Goal: Navigation & Orientation: Find specific page/section

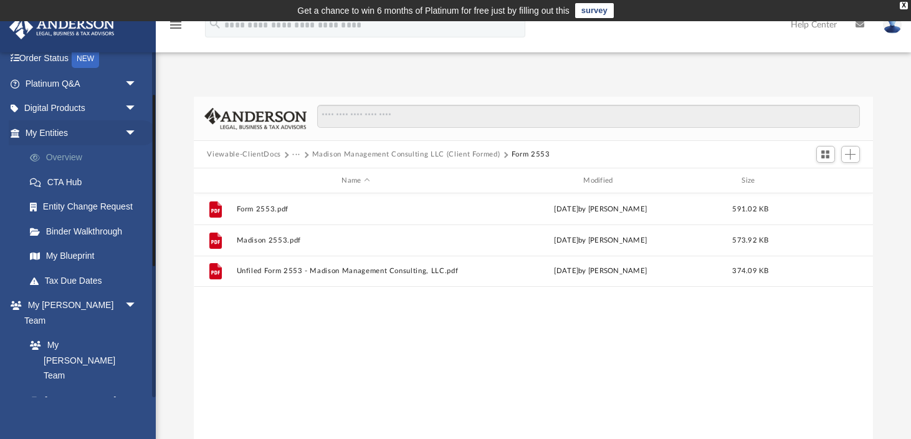
scroll to position [72, 0]
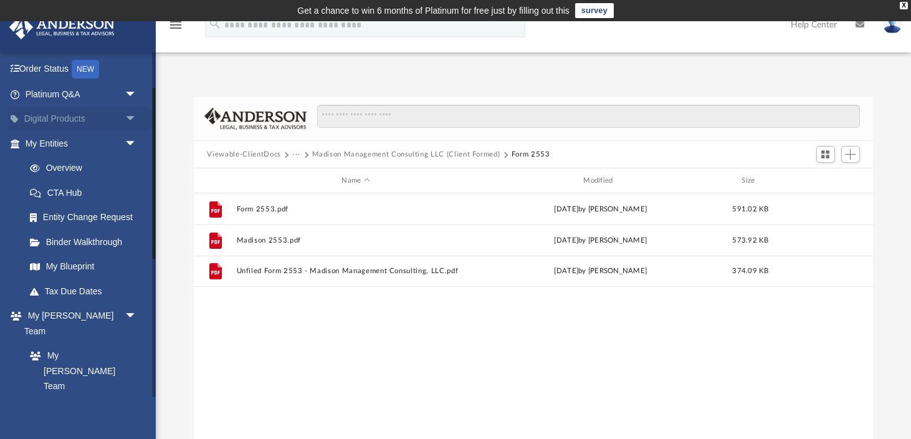
click at [131, 117] on span "arrow_drop_down" at bounding box center [137, 120] width 25 height 26
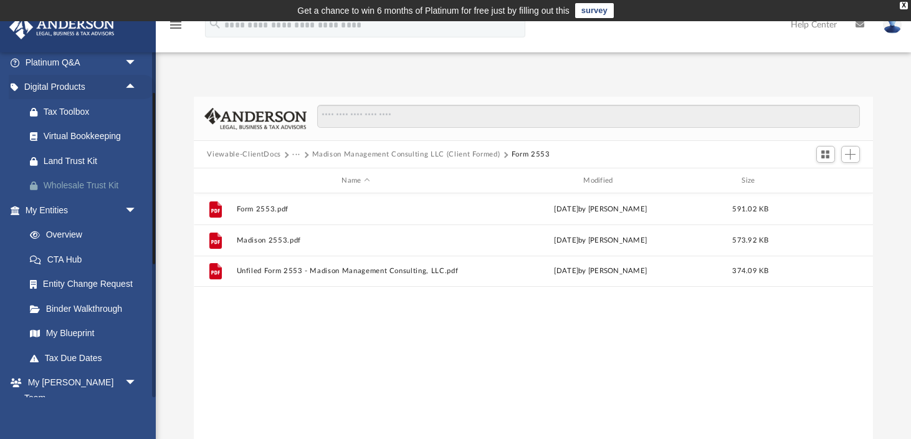
scroll to position [116, 0]
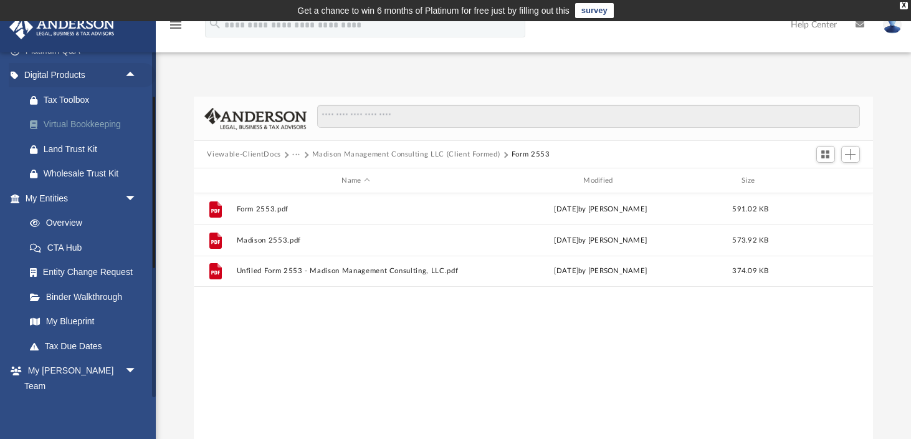
click at [96, 127] on div "Virtual Bookkeeping" at bounding box center [92, 125] width 97 height 16
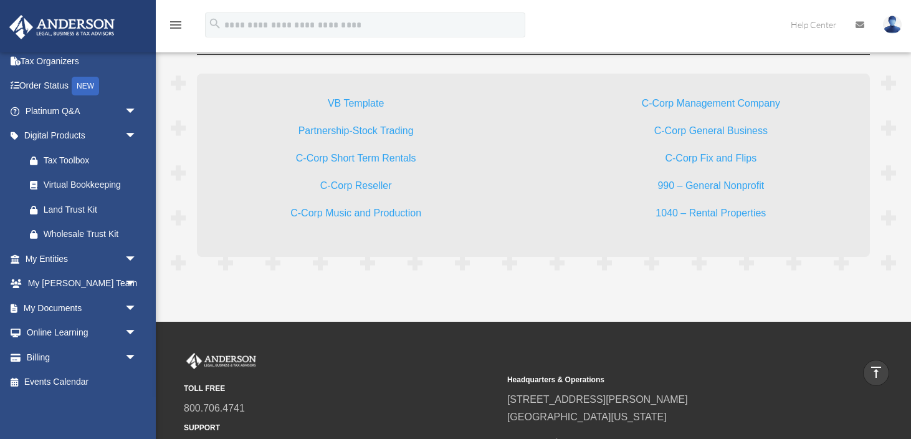
scroll to position [3784, 0]
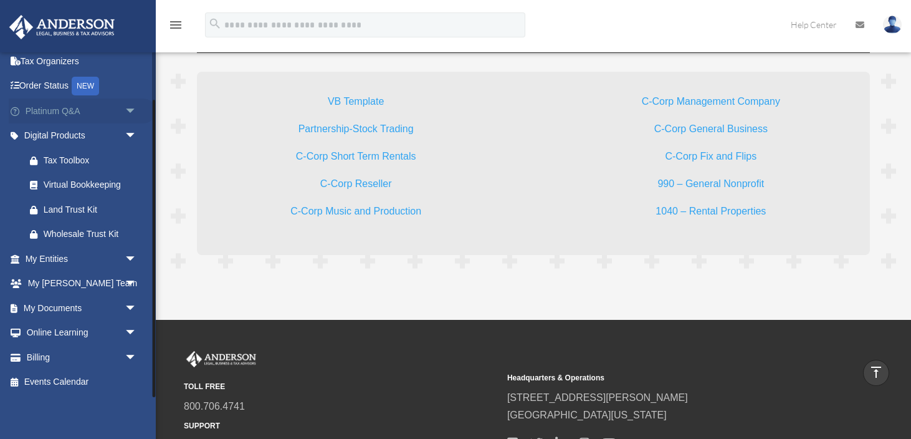
click at [128, 111] on span "arrow_drop_down" at bounding box center [137, 111] width 25 height 26
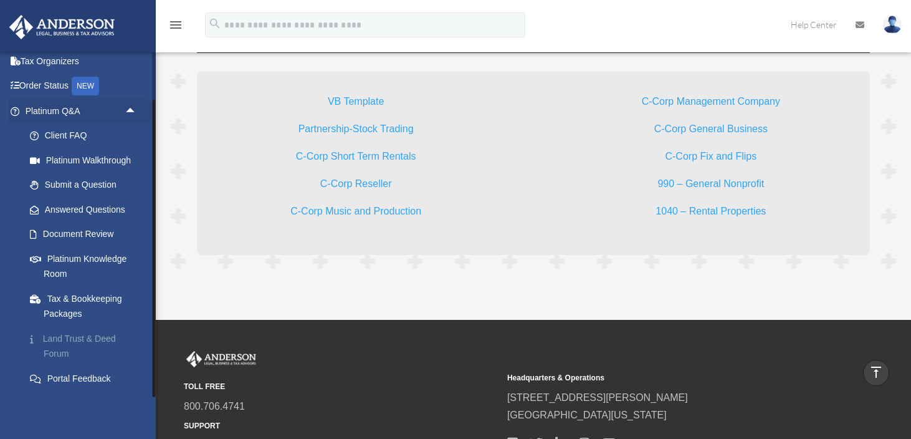
click at [97, 344] on link "Land Trust & Deed Forum" at bounding box center [86, 346] width 138 height 40
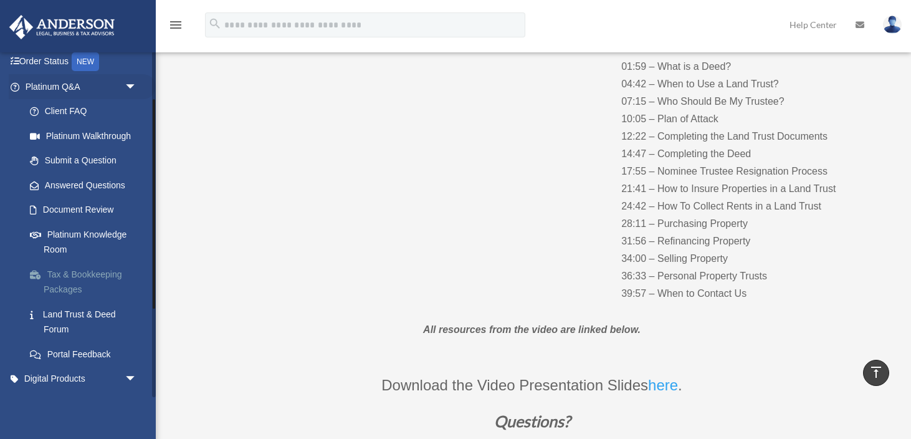
scroll to position [82, 0]
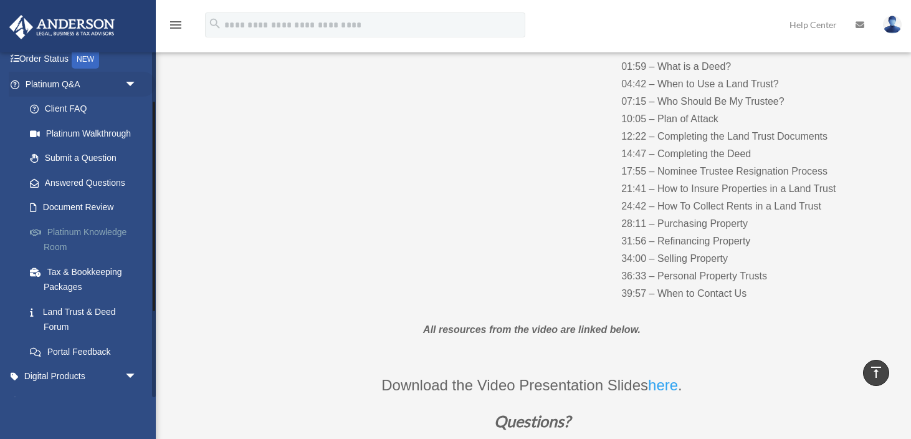
click at [105, 234] on link "Platinum Knowledge Room" at bounding box center [86, 239] width 138 height 40
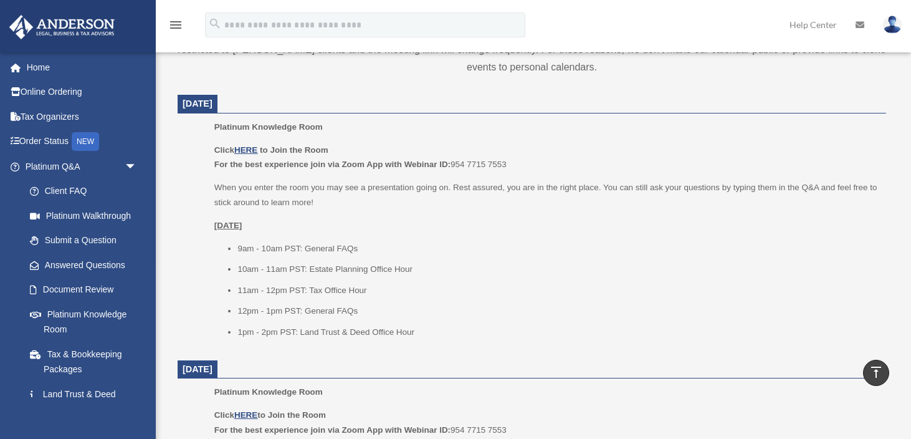
scroll to position [490, 0]
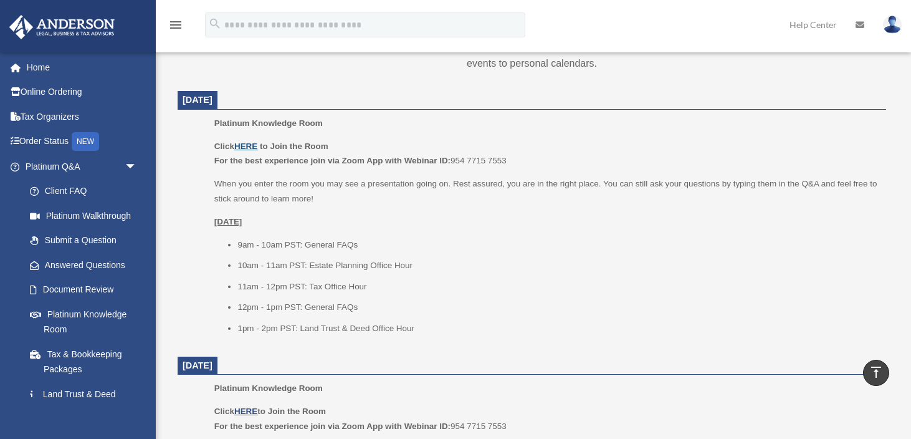
click at [246, 145] on u "HERE" at bounding box center [245, 145] width 23 height 9
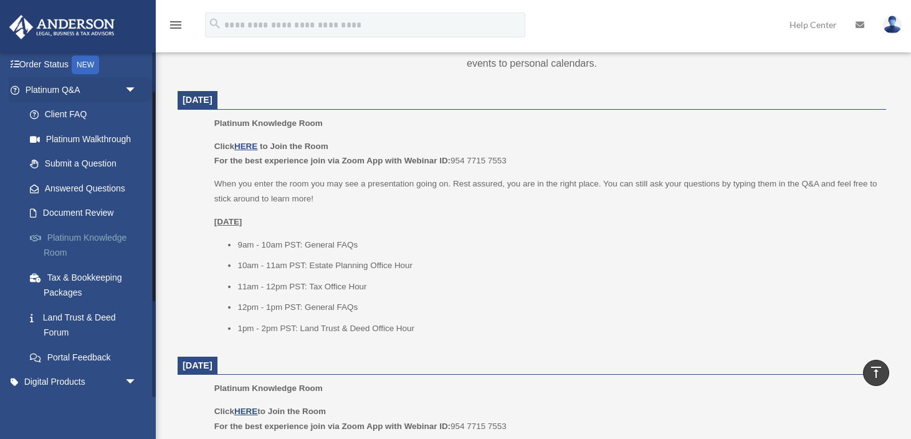
scroll to position [72, 0]
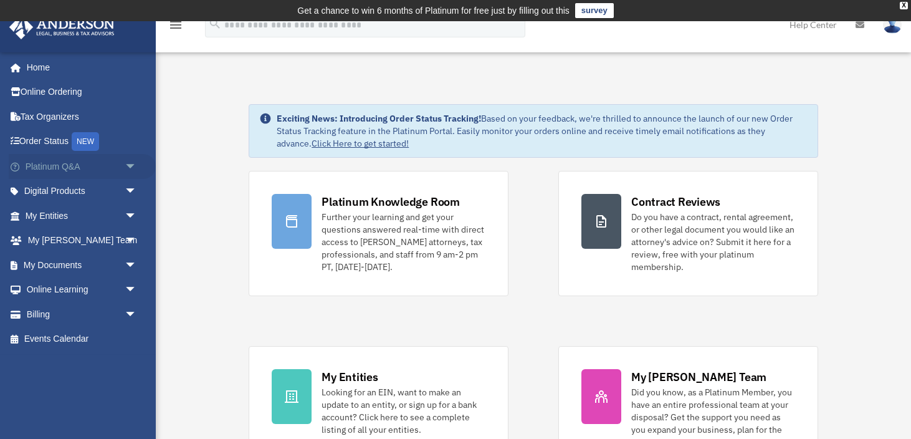
click at [136, 167] on span "arrow_drop_down" at bounding box center [137, 167] width 25 height 26
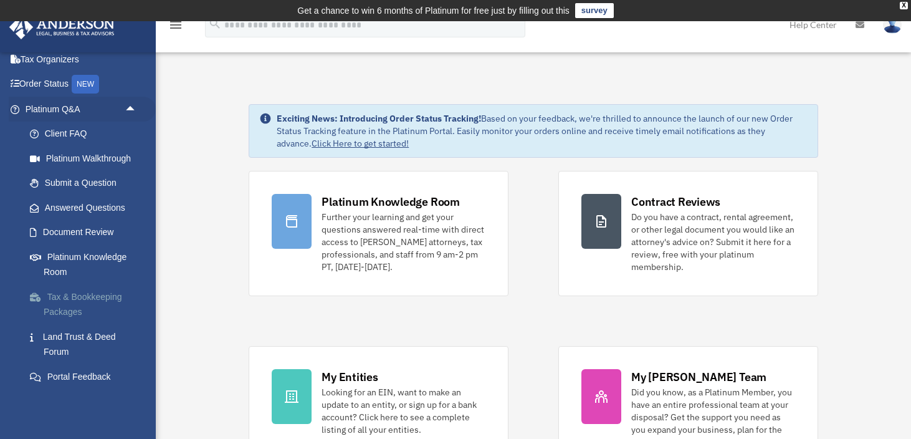
scroll to position [58, 0]
click at [120, 260] on link "Platinum Knowledge Room" at bounding box center [86, 264] width 138 height 40
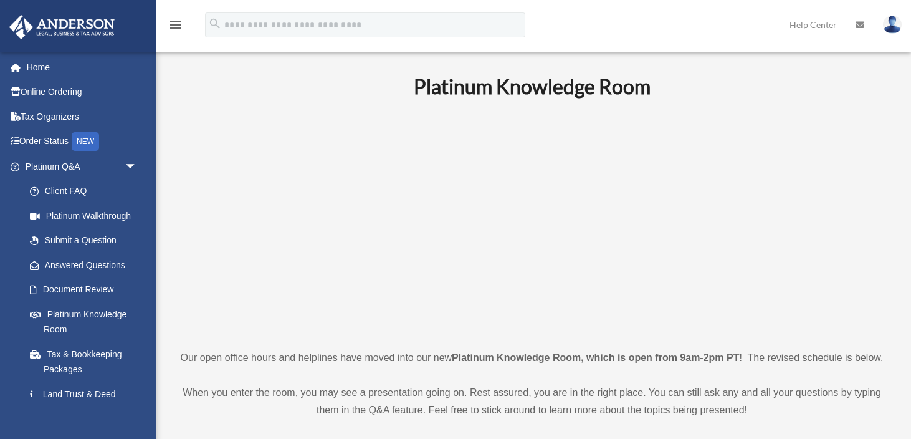
click at [88, 255] on link "Answered Questions" at bounding box center [86, 264] width 138 height 25
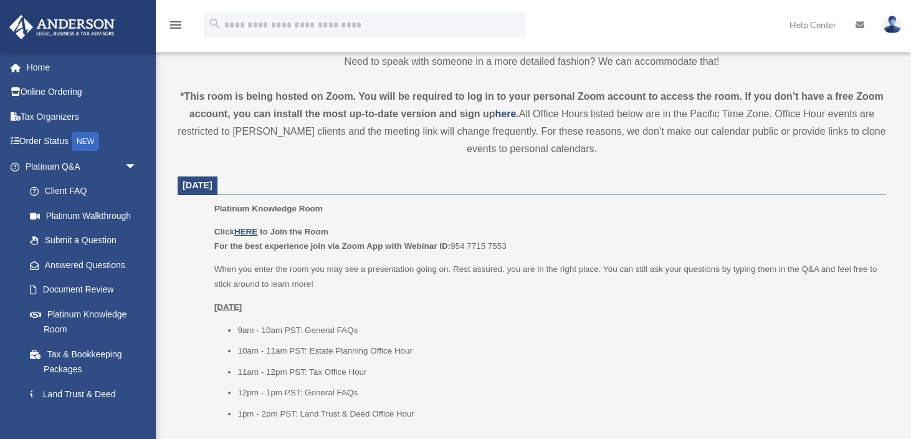
scroll to position [407, 0]
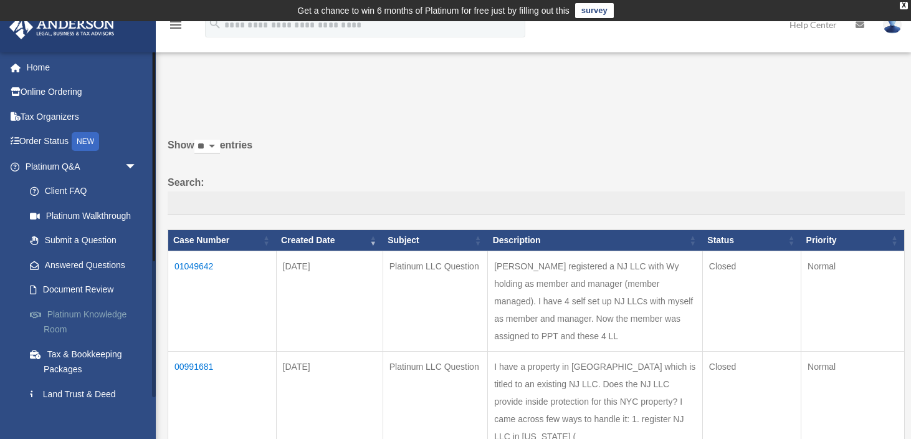
click at [93, 317] on link "Platinum Knowledge Room" at bounding box center [86, 322] width 138 height 40
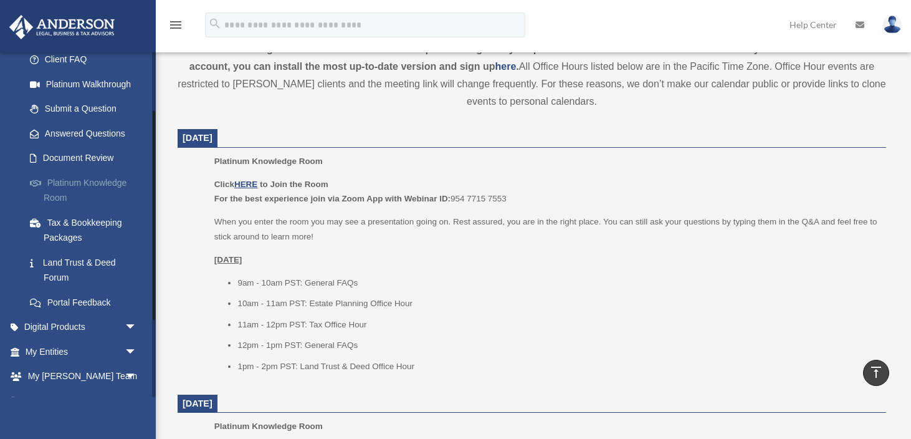
scroll to position [224, 0]
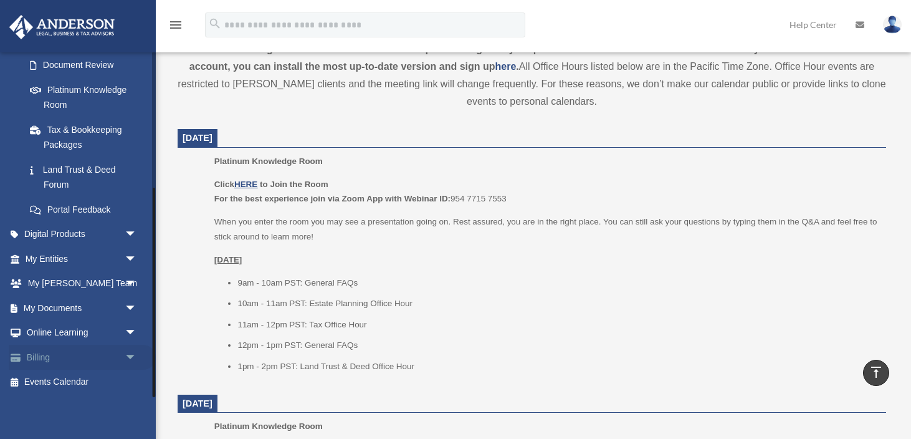
click at [62, 358] on link "Billing arrow_drop_down" at bounding box center [82, 357] width 147 height 25
click at [133, 355] on span "arrow_drop_down" at bounding box center [137, 358] width 25 height 26
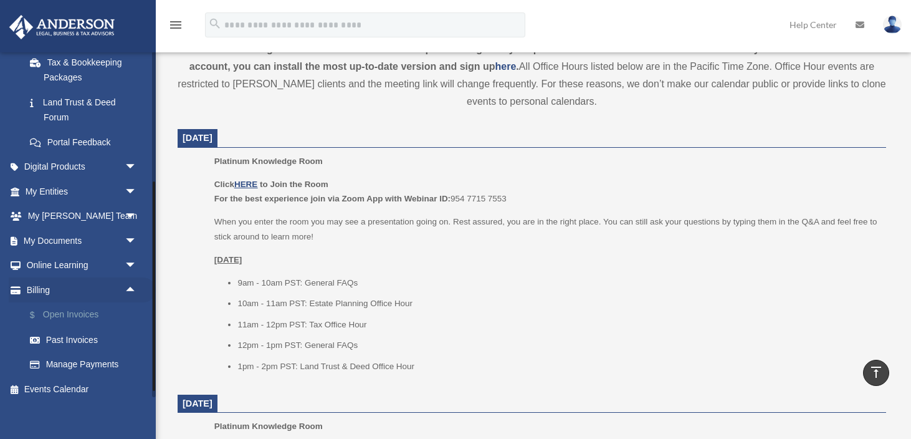
scroll to position [298, 0]
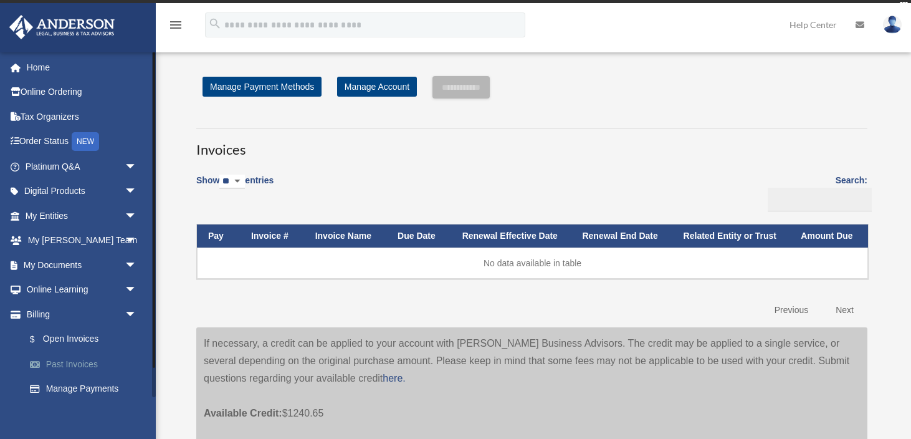
scroll to position [31, 0]
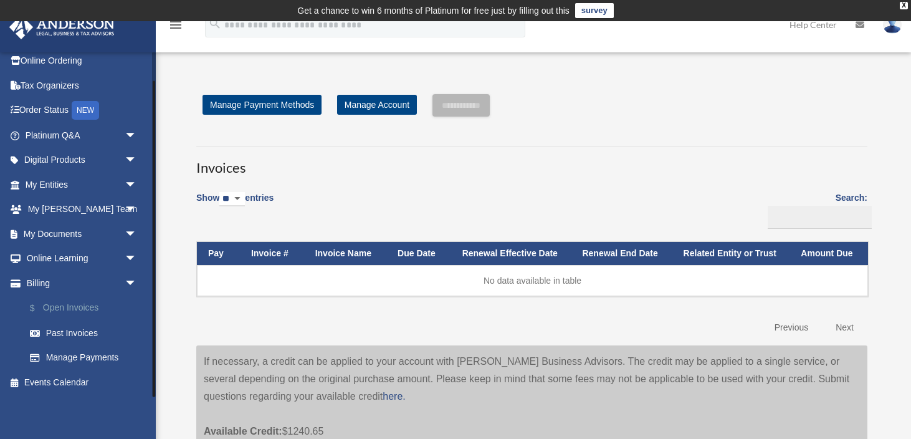
click at [90, 309] on link "$ Open Invoices" at bounding box center [86, 308] width 138 height 26
click at [88, 310] on link "$ Open Invoices" at bounding box center [86, 308] width 138 height 26
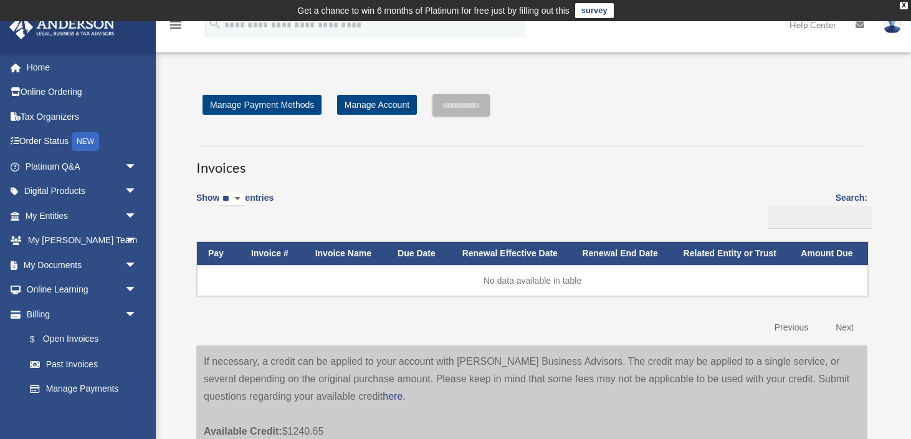
scroll to position [31, 0]
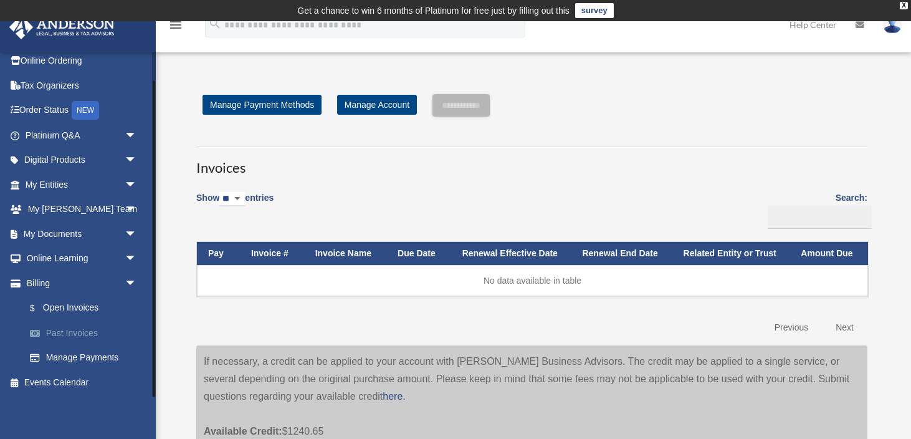
click at [72, 328] on link "Past Invoices" at bounding box center [86, 332] width 138 height 25
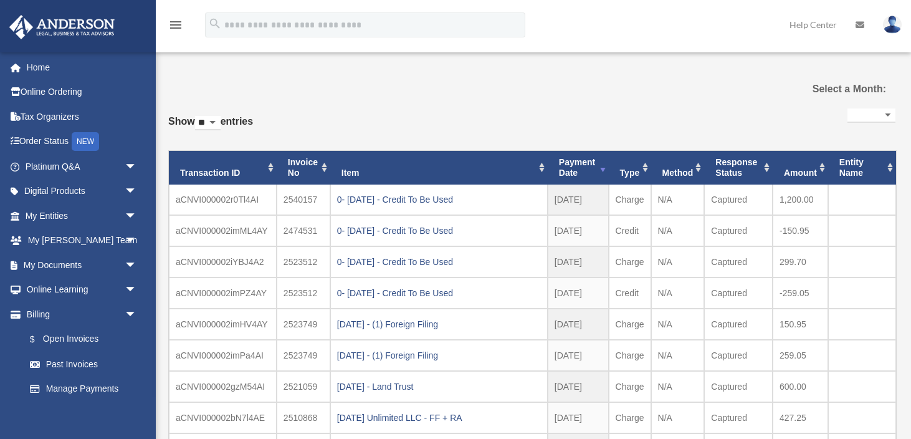
select select
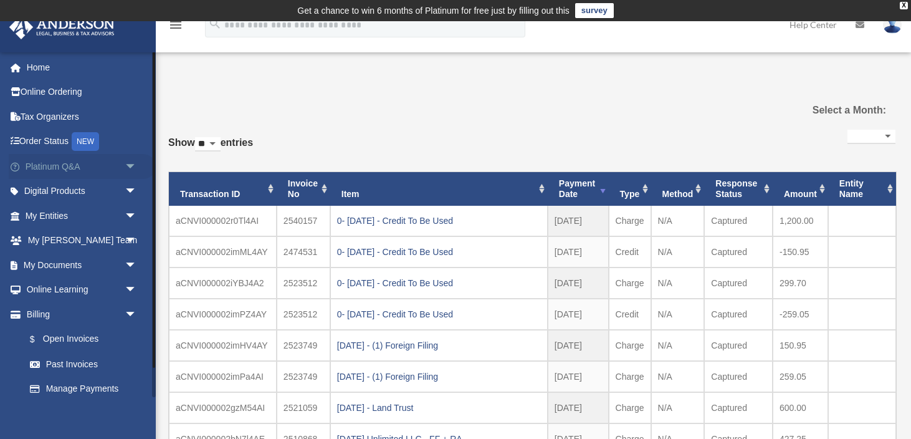
click at [130, 168] on span "arrow_drop_down" at bounding box center [137, 167] width 25 height 26
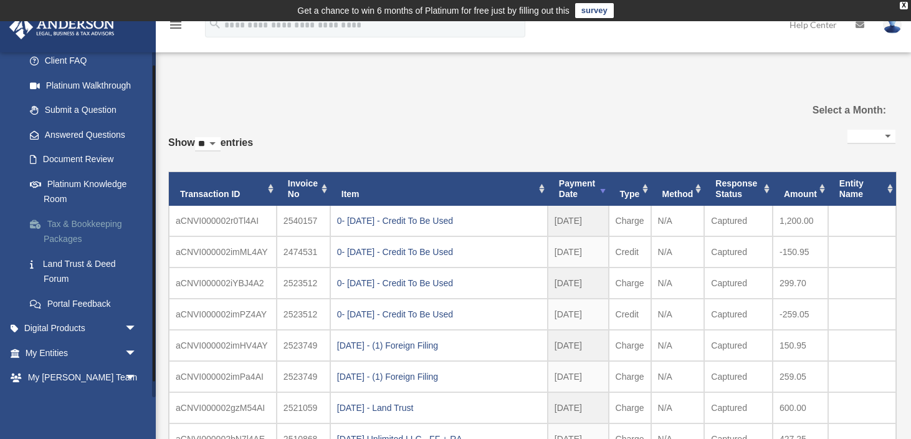
scroll to position [118, 0]
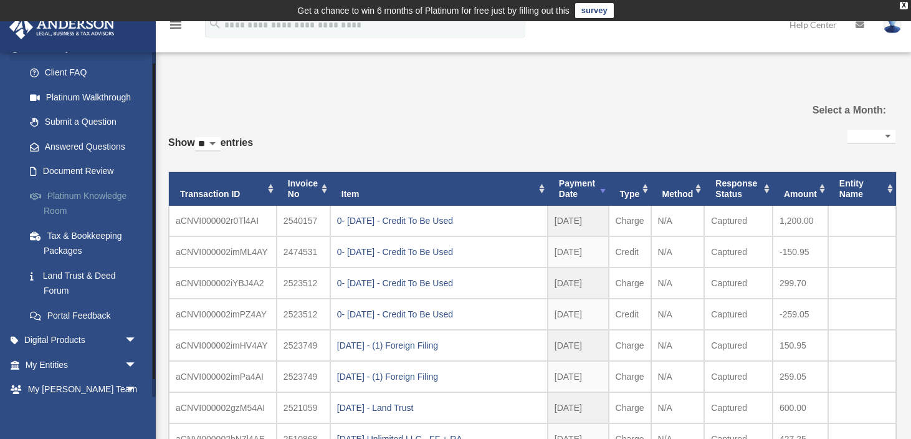
click at [114, 196] on link "Platinum Knowledge Room" at bounding box center [86, 203] width 138 height 40
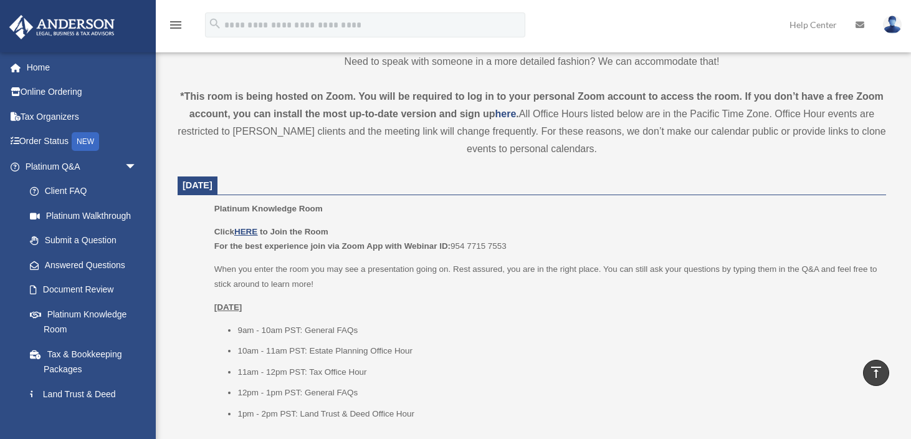
scroll to position [395, 0]
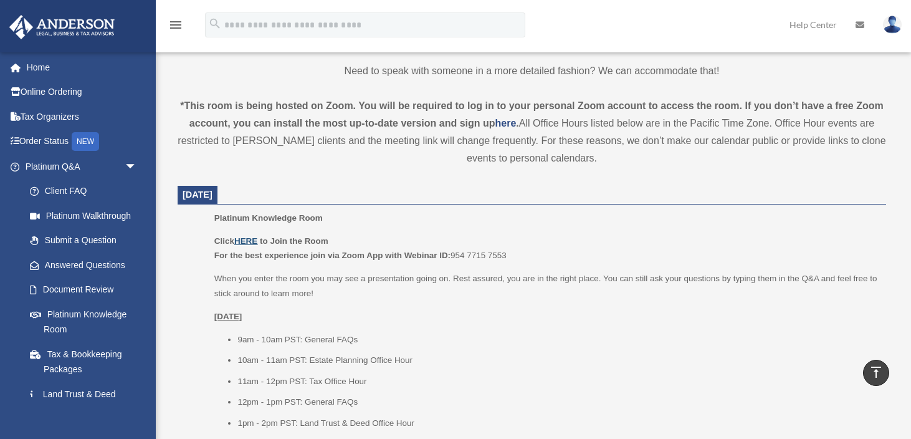
click at [248, 240] on u "HERE" at bounding box center [245, 240] width 23 height 9
